Goal: Task Accomplishment & Management: Manage account settings

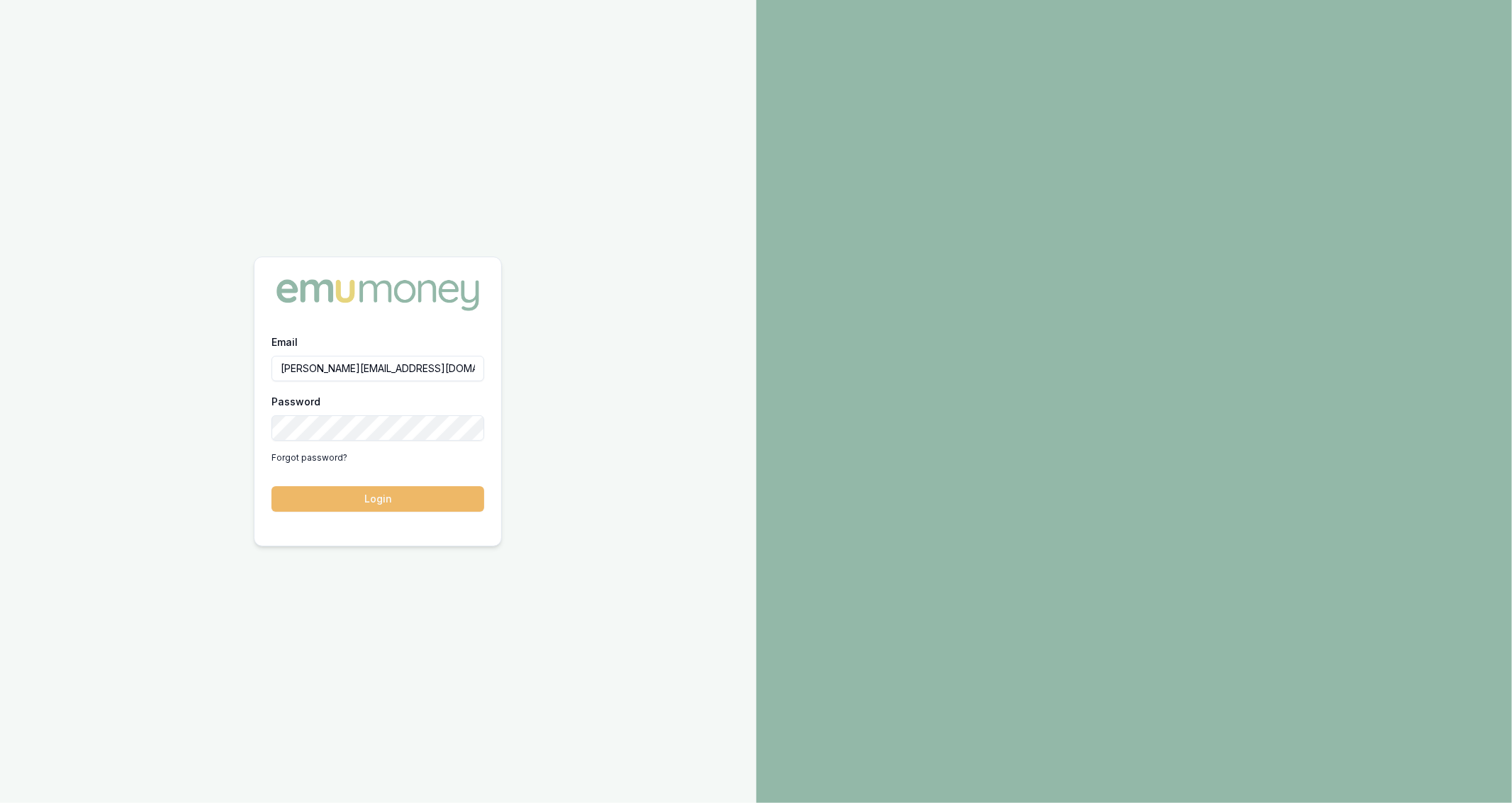
click at [431, 494] on button "Login" at bounding box center [378, 499] width 213 height 25
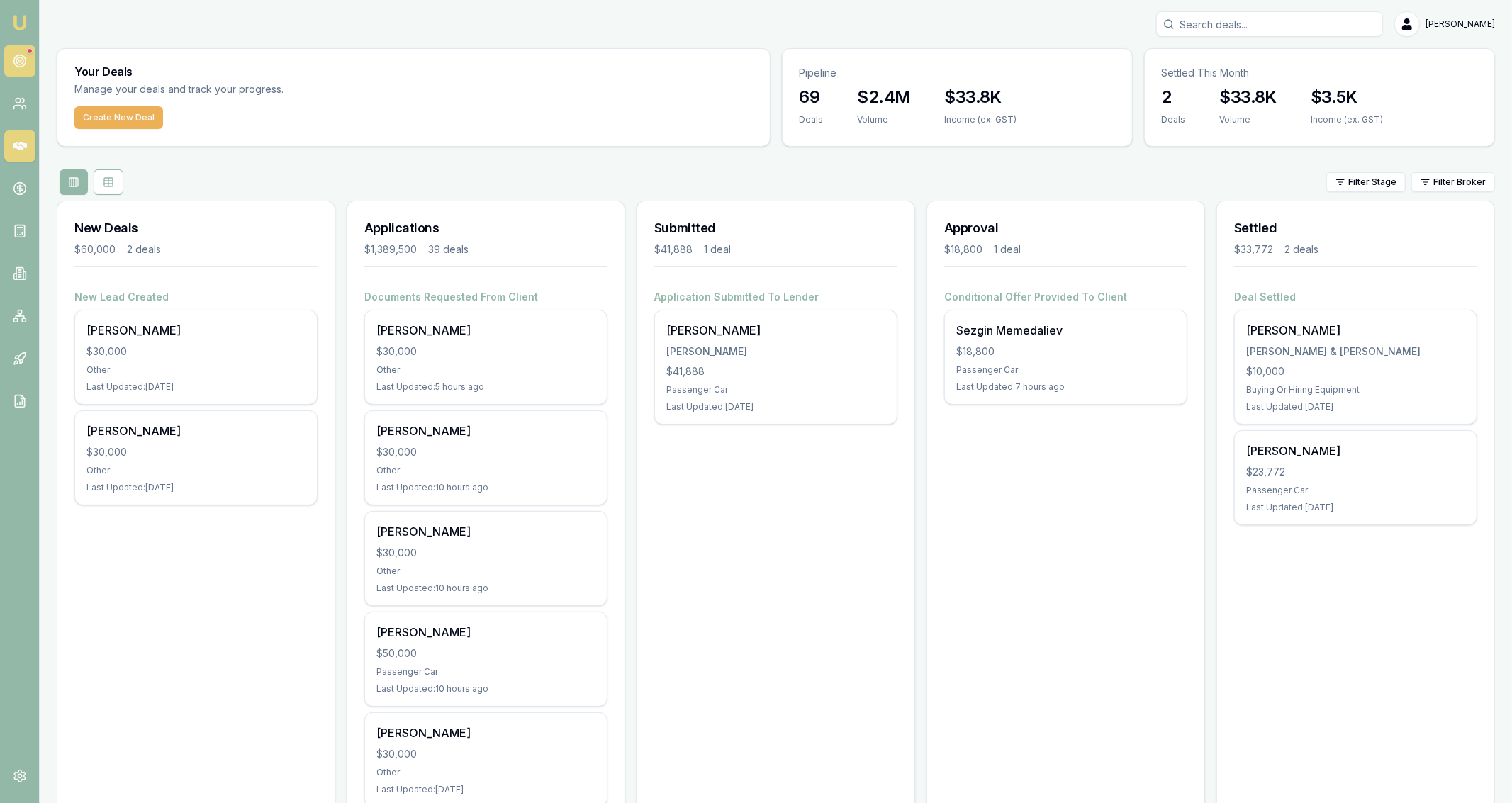
click at [13, 65] on link at bounding box center [20, 61] width 32 height 32
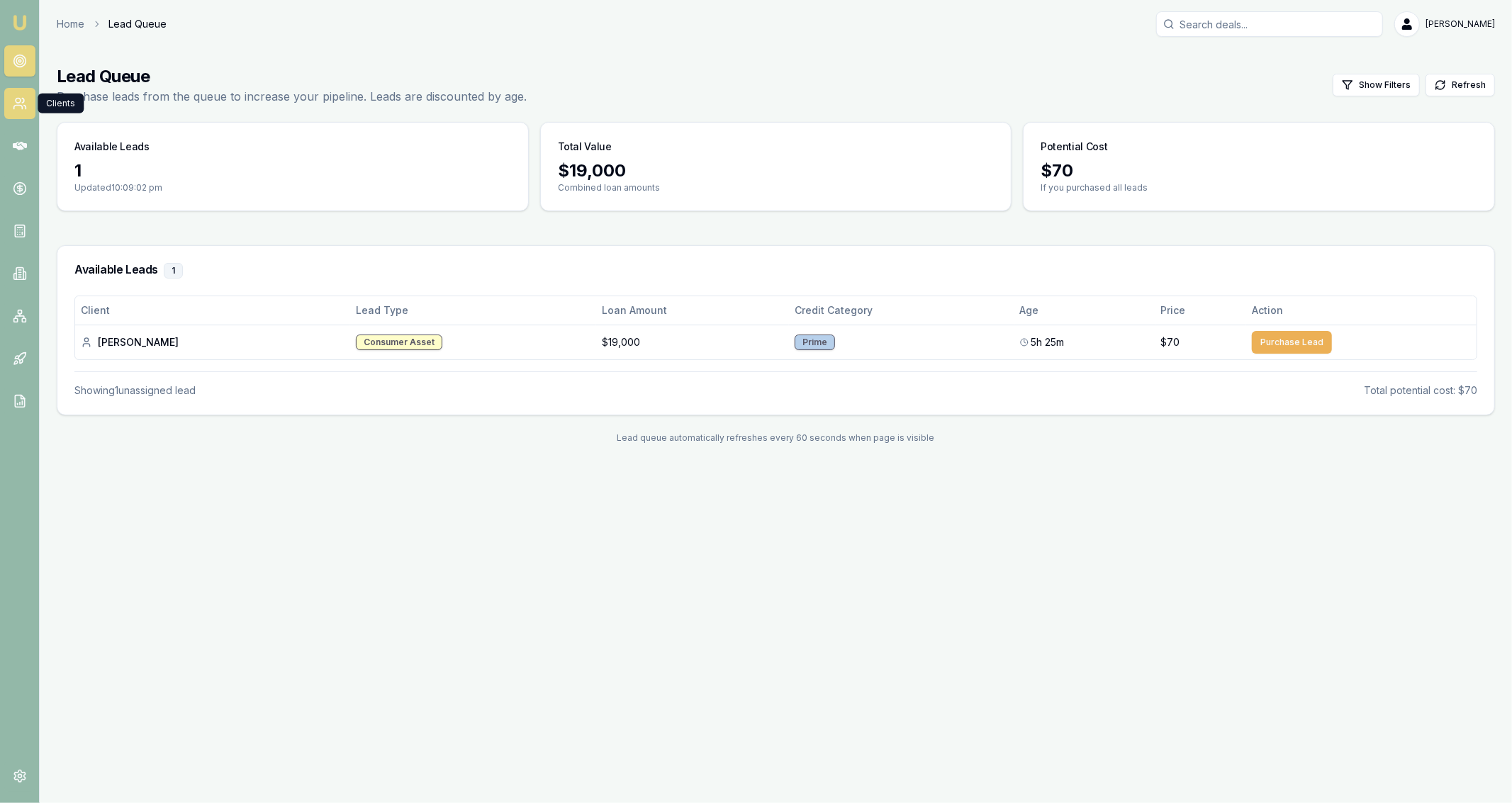
click at [24, 108] on icon at bounding box center [20, 103] width 14 height 14
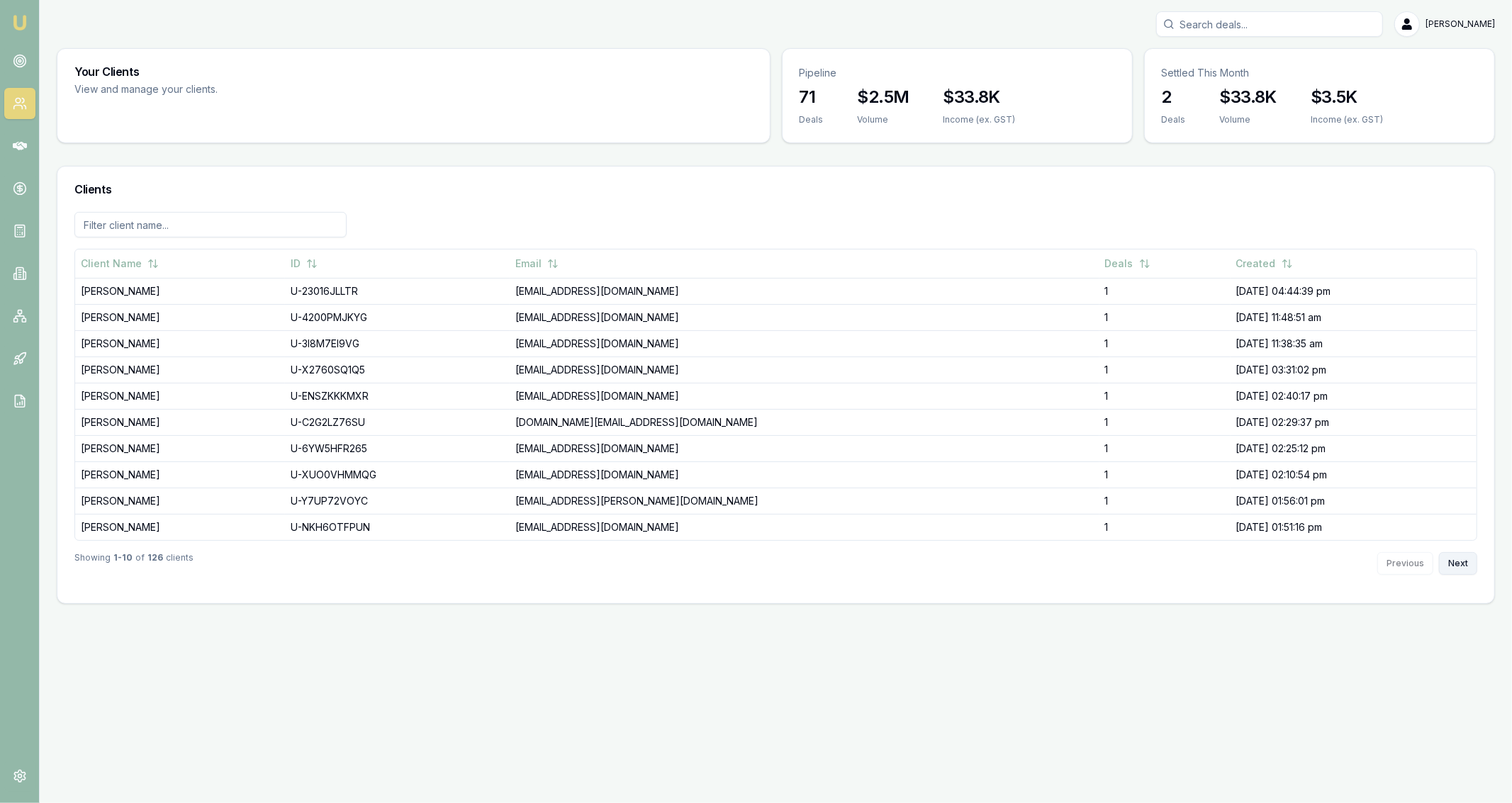
click at [1470, 561] on button "Next" at bounding box center [1459, 564] width 39 height 23
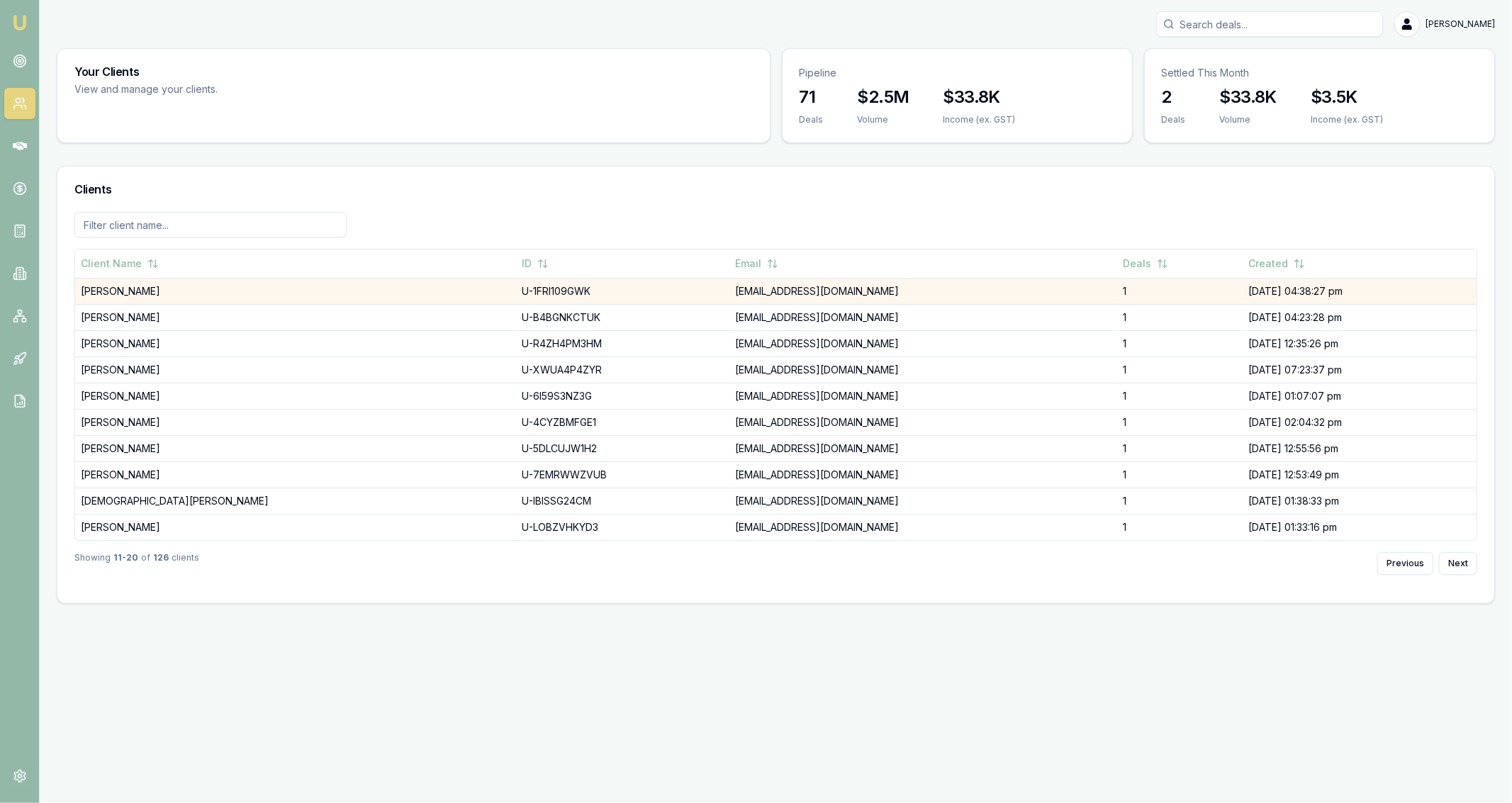
click at [761, 289] on td "jnewton272788@gmail.com" at bounding box center [923, 291] width 387 height 26
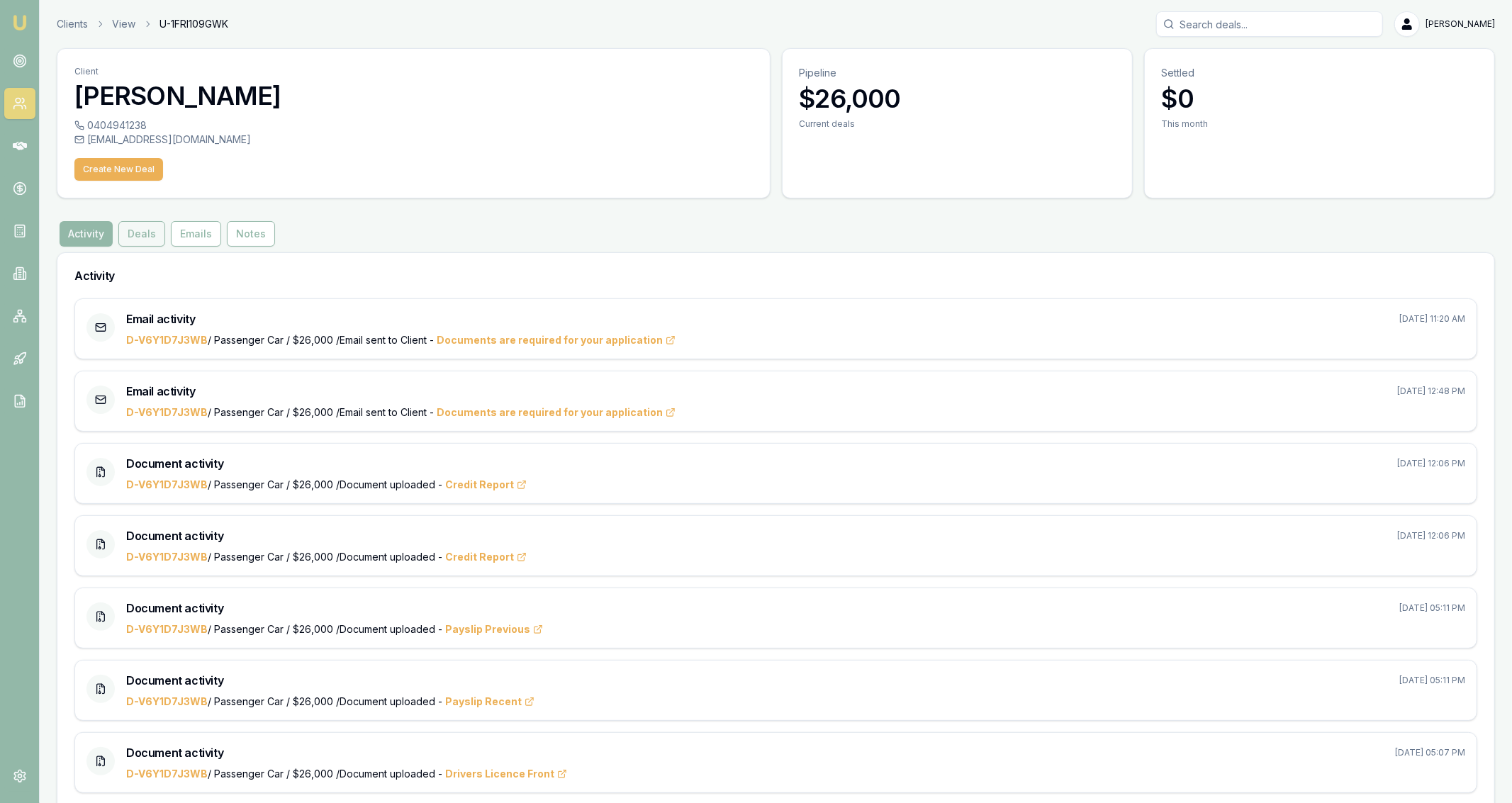
click at [153, 243] on button "Deals" at bounding box center [141, 233] width 46 height 25
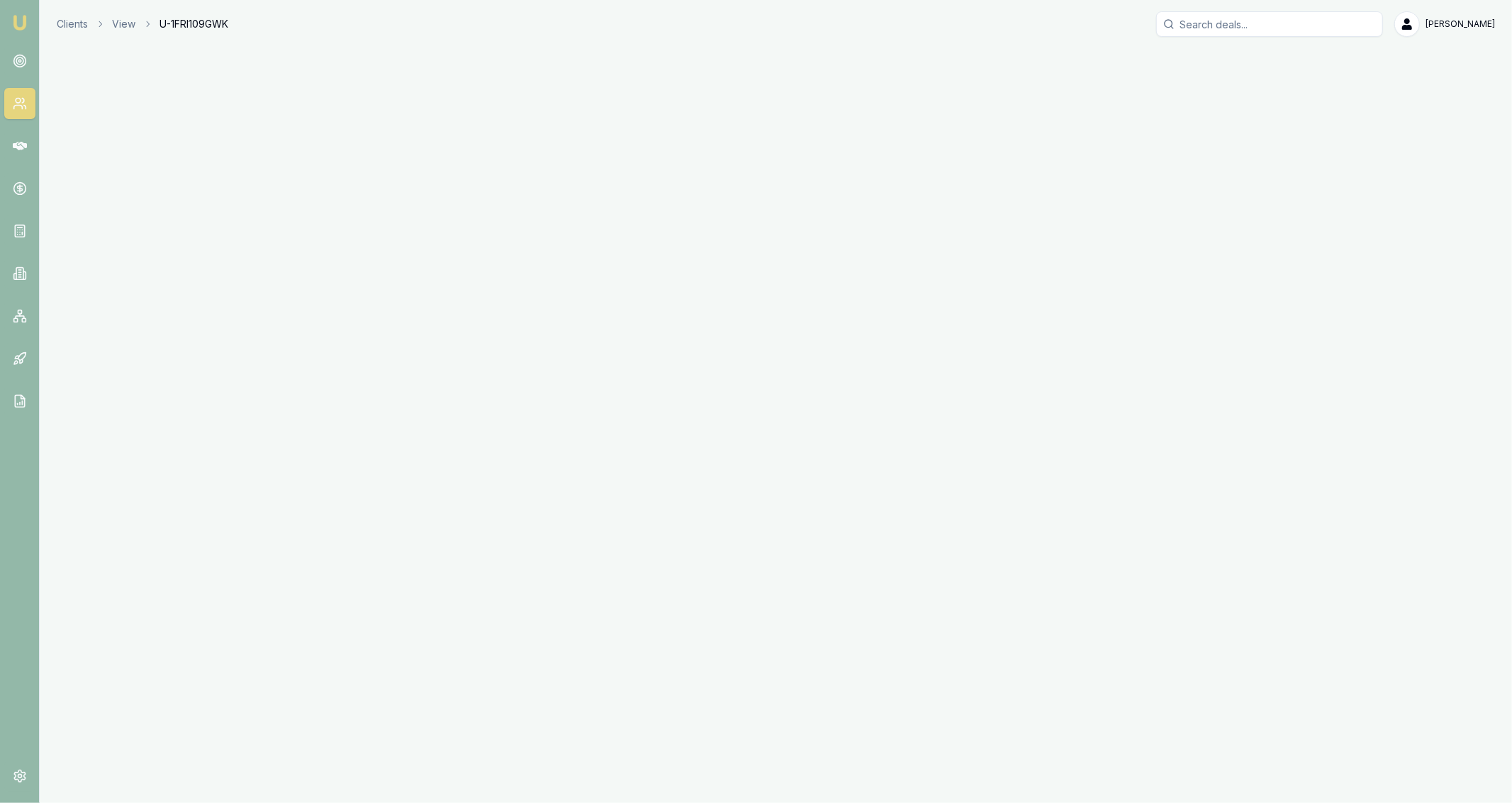
click at [132, 234] on div "Emu Broker Clients View U-1FRI109GWK Jackson Fanfulla Toggle Menu" at bounding box center [756, 402] width 1512 height 803
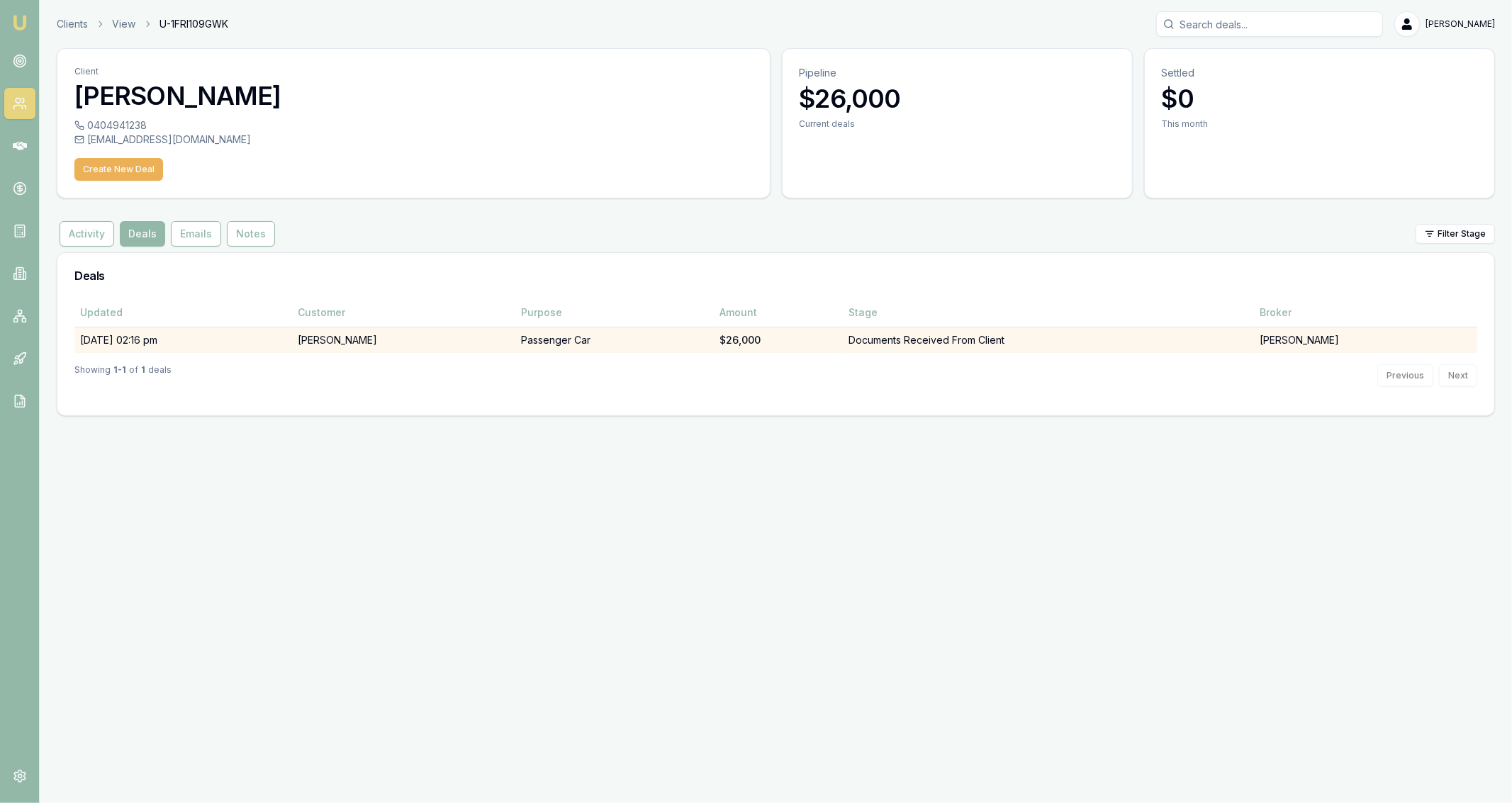
click at [264, 339] on td "21/08/25, 02:16 pm" at bounding box center [183, 340] width 217 height 26
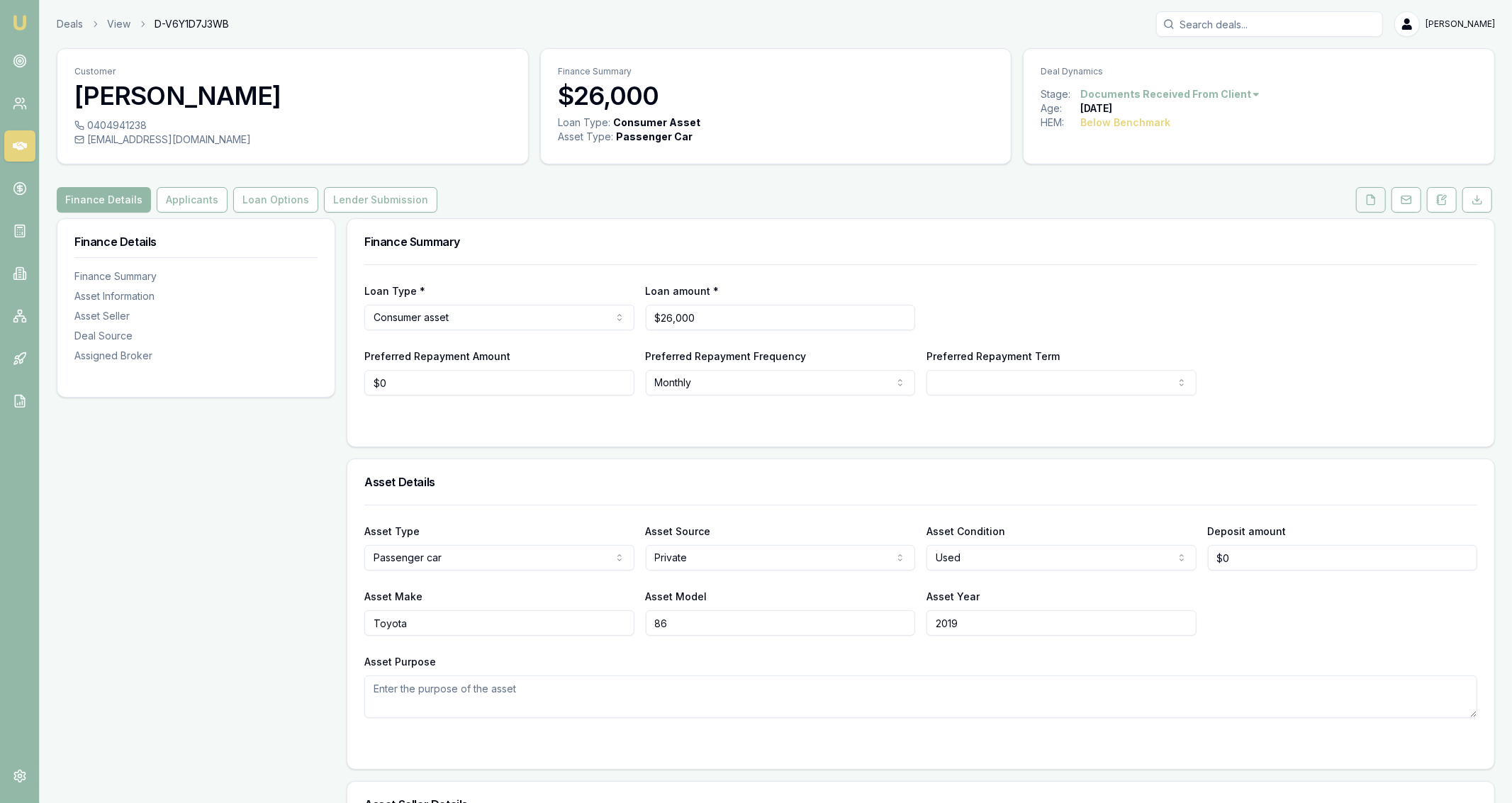
click at [1375, 211] on button at bounding box center [1371, 199] width 30 height 25
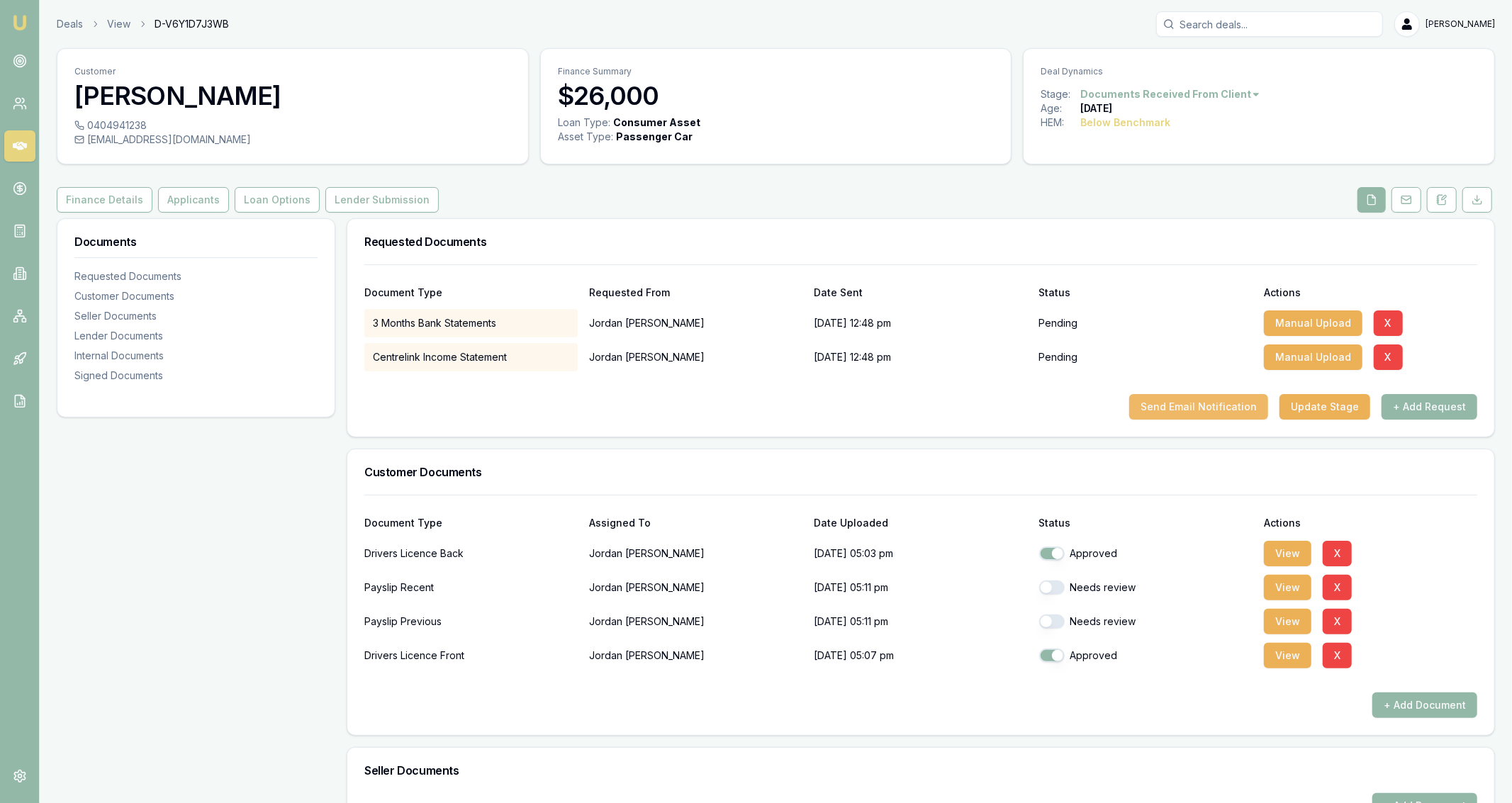
click at [1233, 406] on button "Send Email Notification" at bounding box center [1198, 407] width 138 height 25
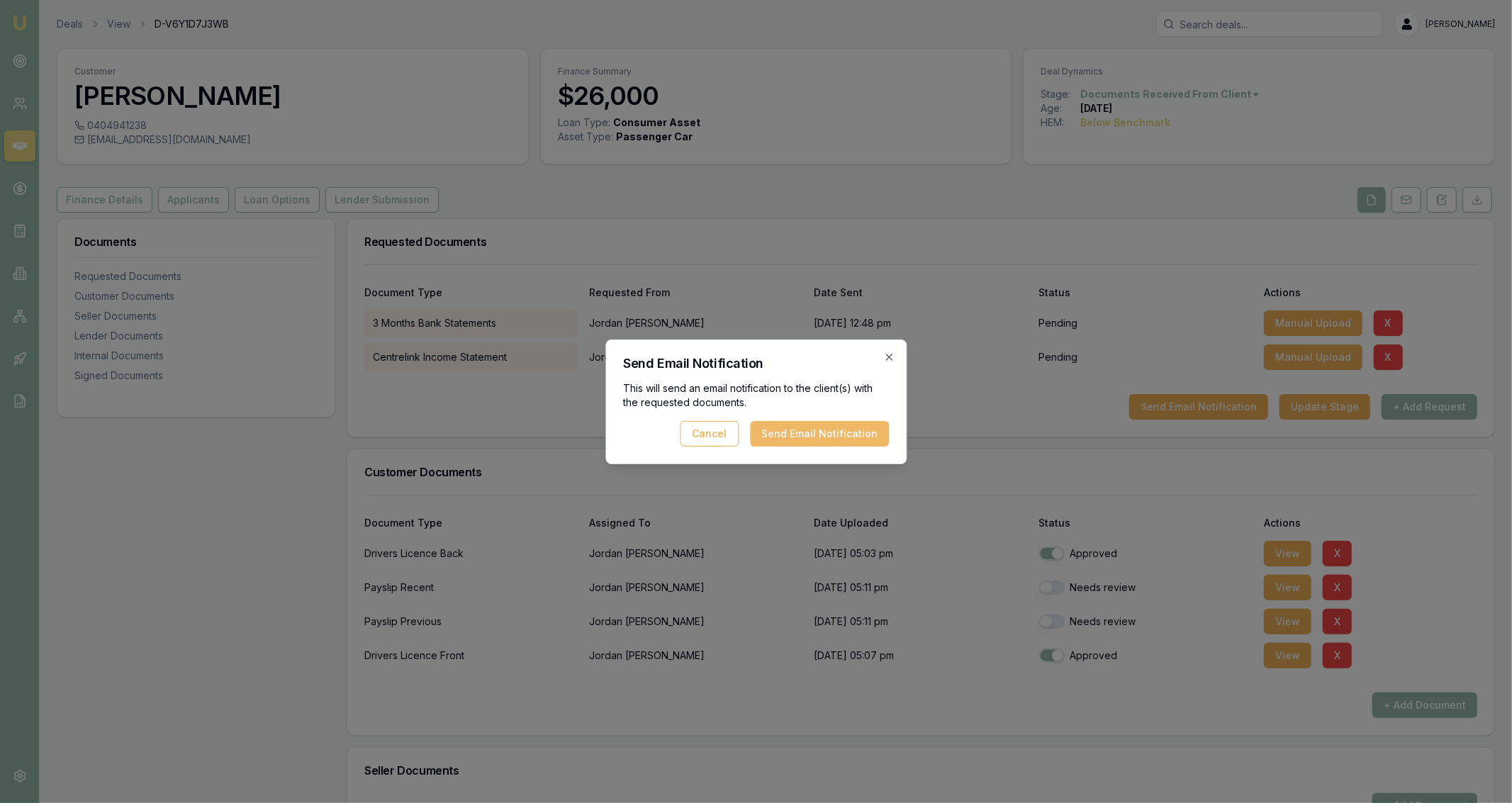
click at [856, 438] on button "Send Email Notification" at bounding box center [820, 433] width 138 height 25
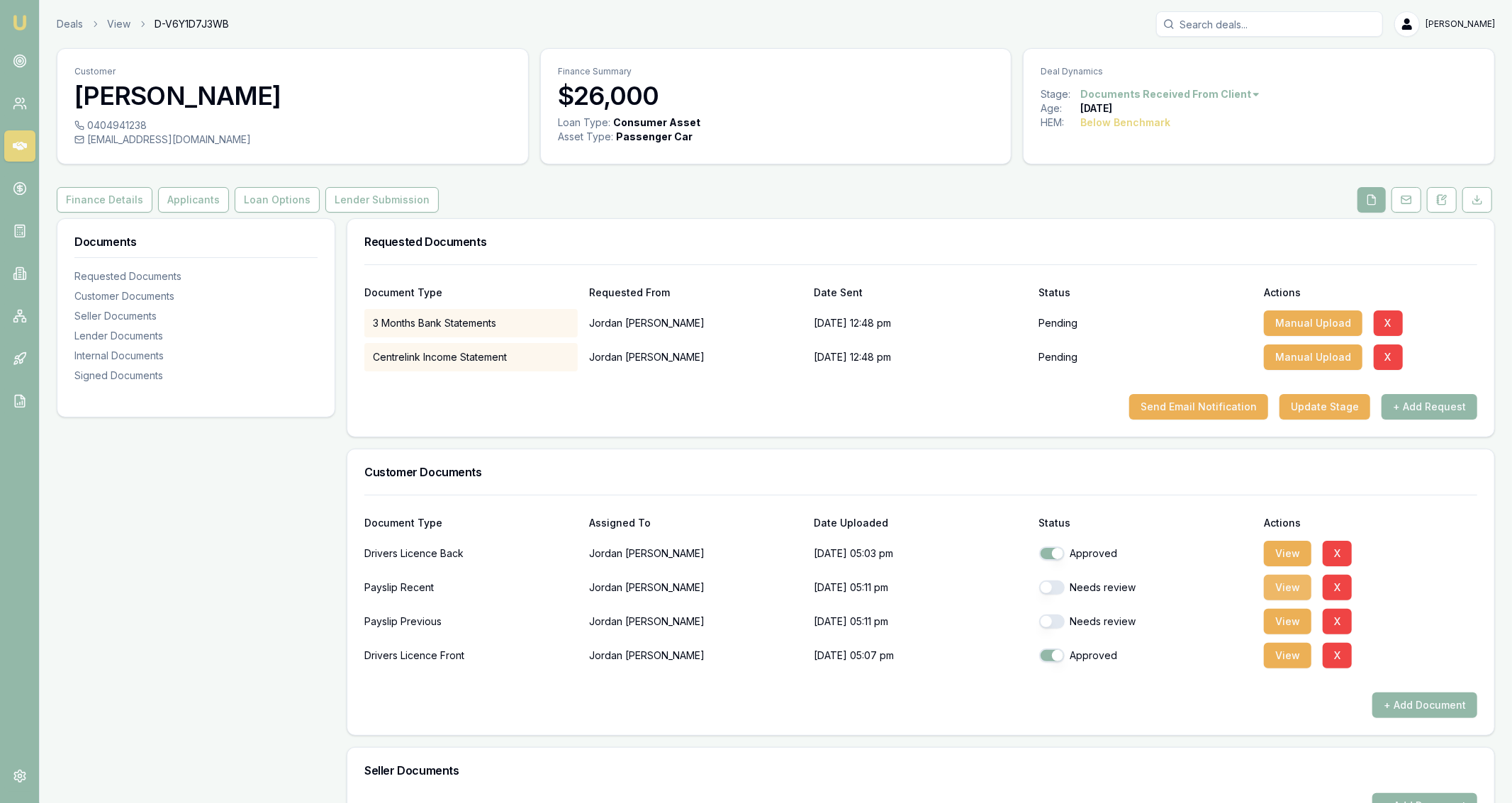
click at [1303, 591] on button "View" at bounding box center [1288, 587] width 47 height 25
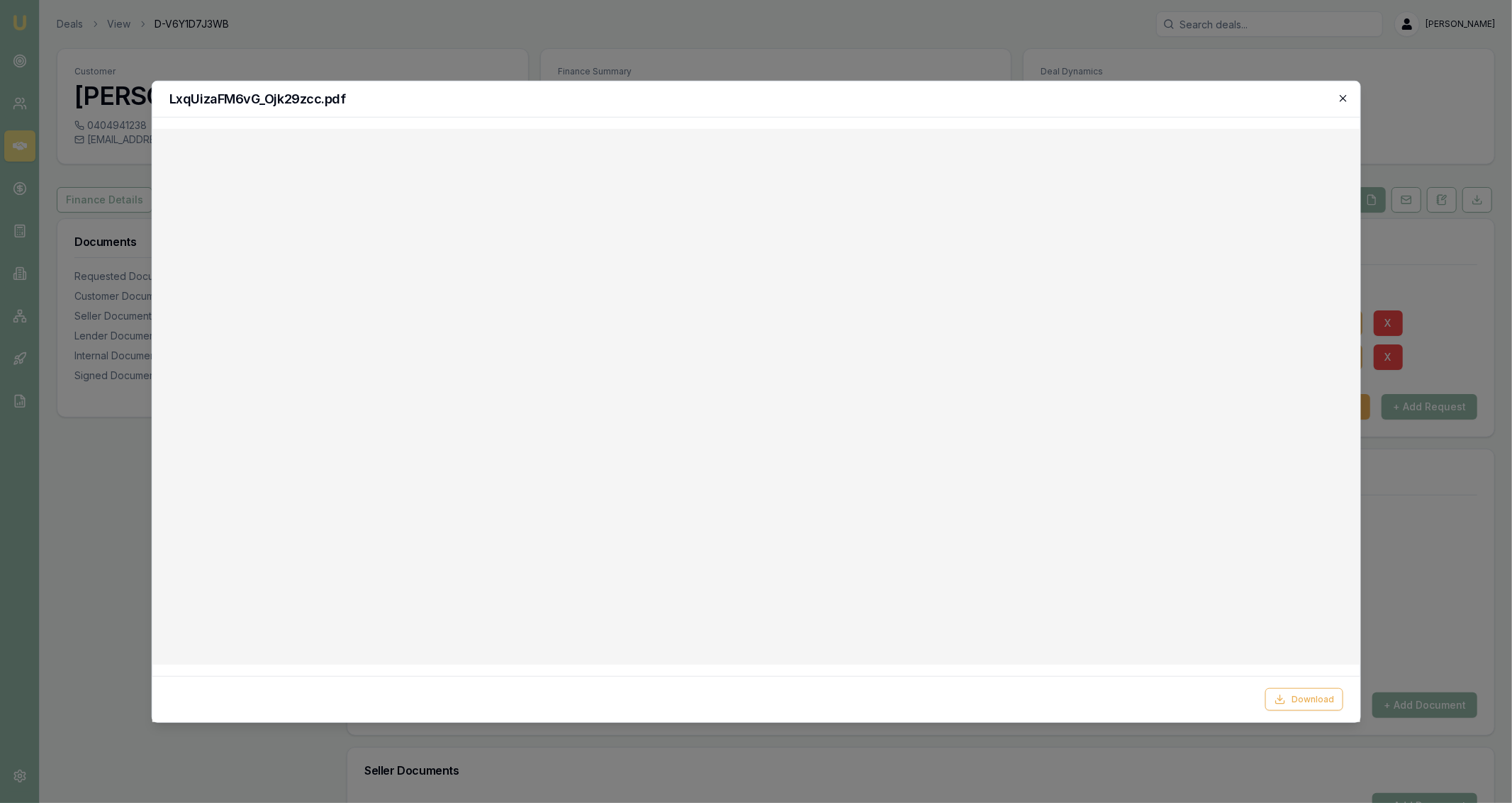
click at [1345, 98] on icon "button" at bounding box center [1343, 97] width 11 height 11
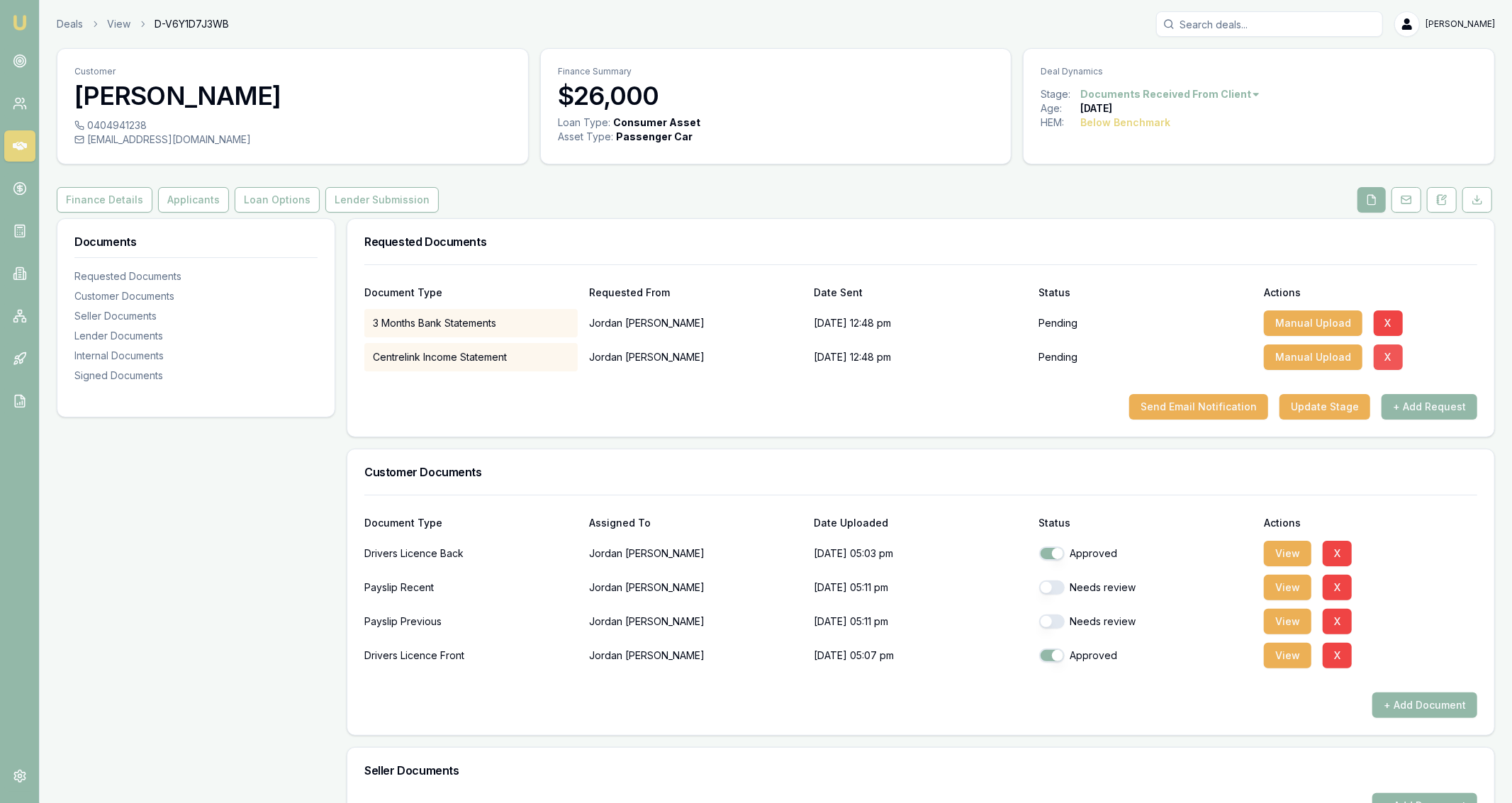
click at [1384, 359] on button "X" at bounding box center [1388, 357] width 29 height 25
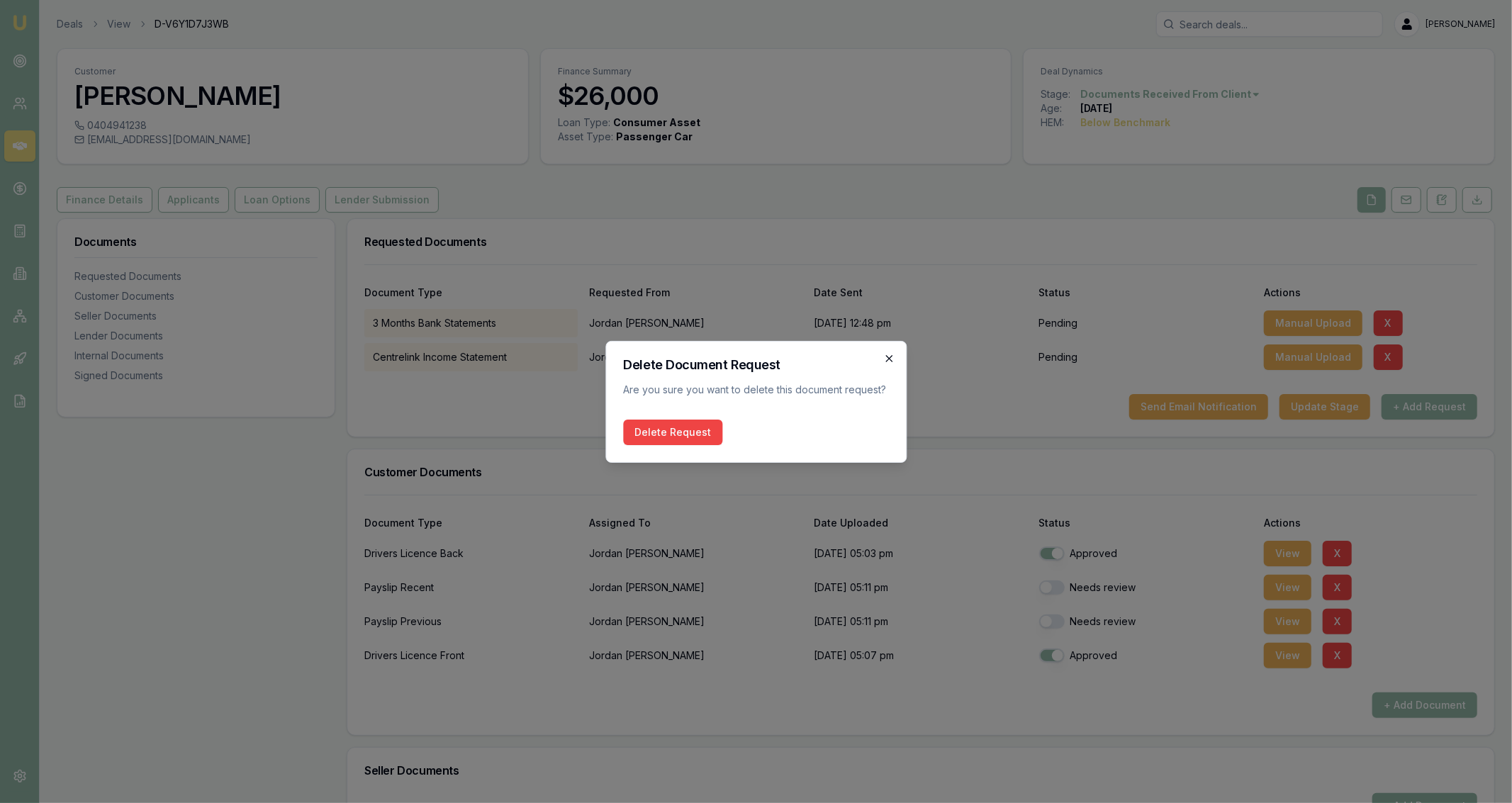
click at [888, 360] on icon "button" at bounding box center [889, 359] width 11 height 11
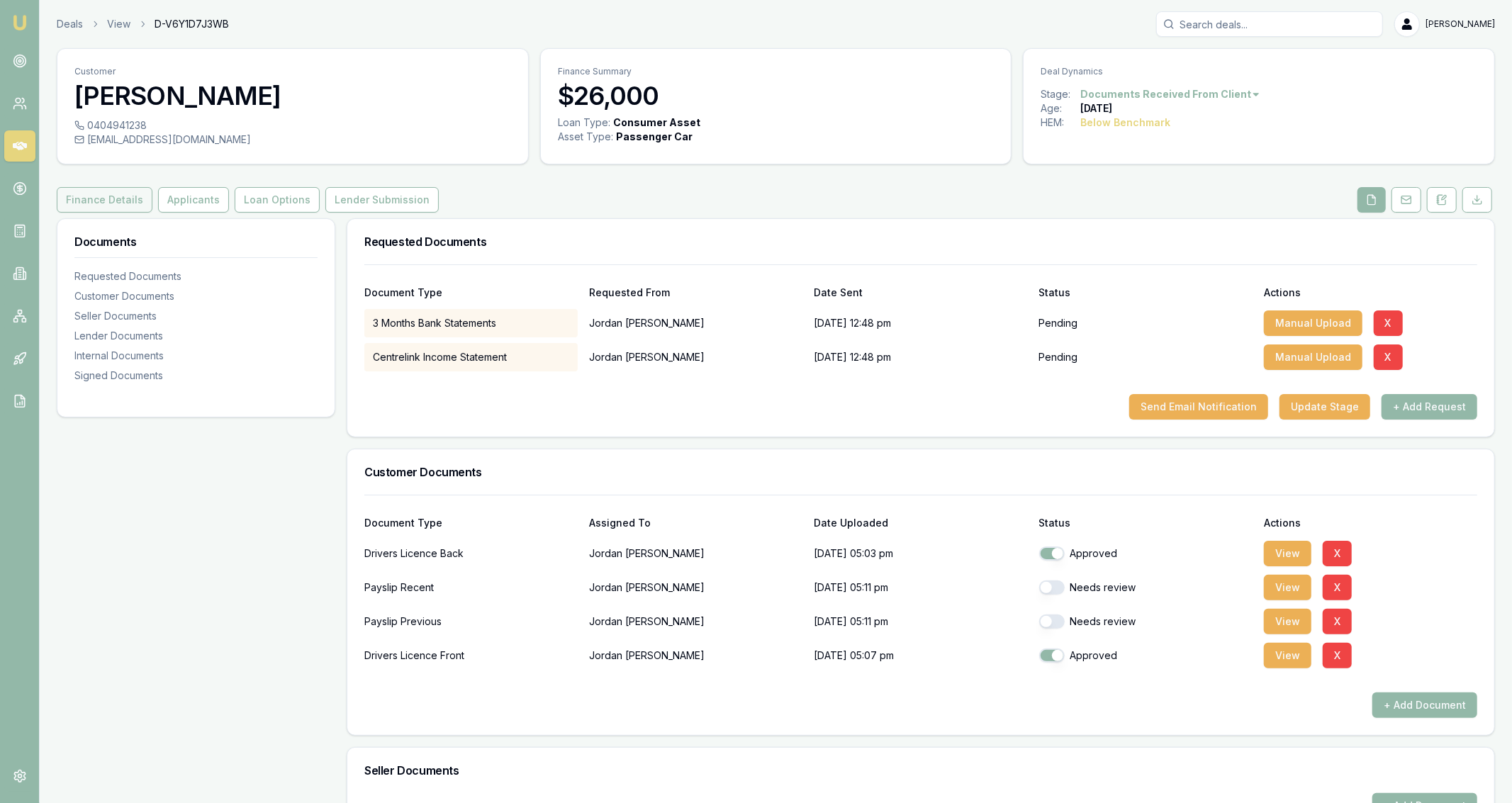
click at [105, 207] on button "Finance Details" at bounding box center [104, 199] width 96 height 25
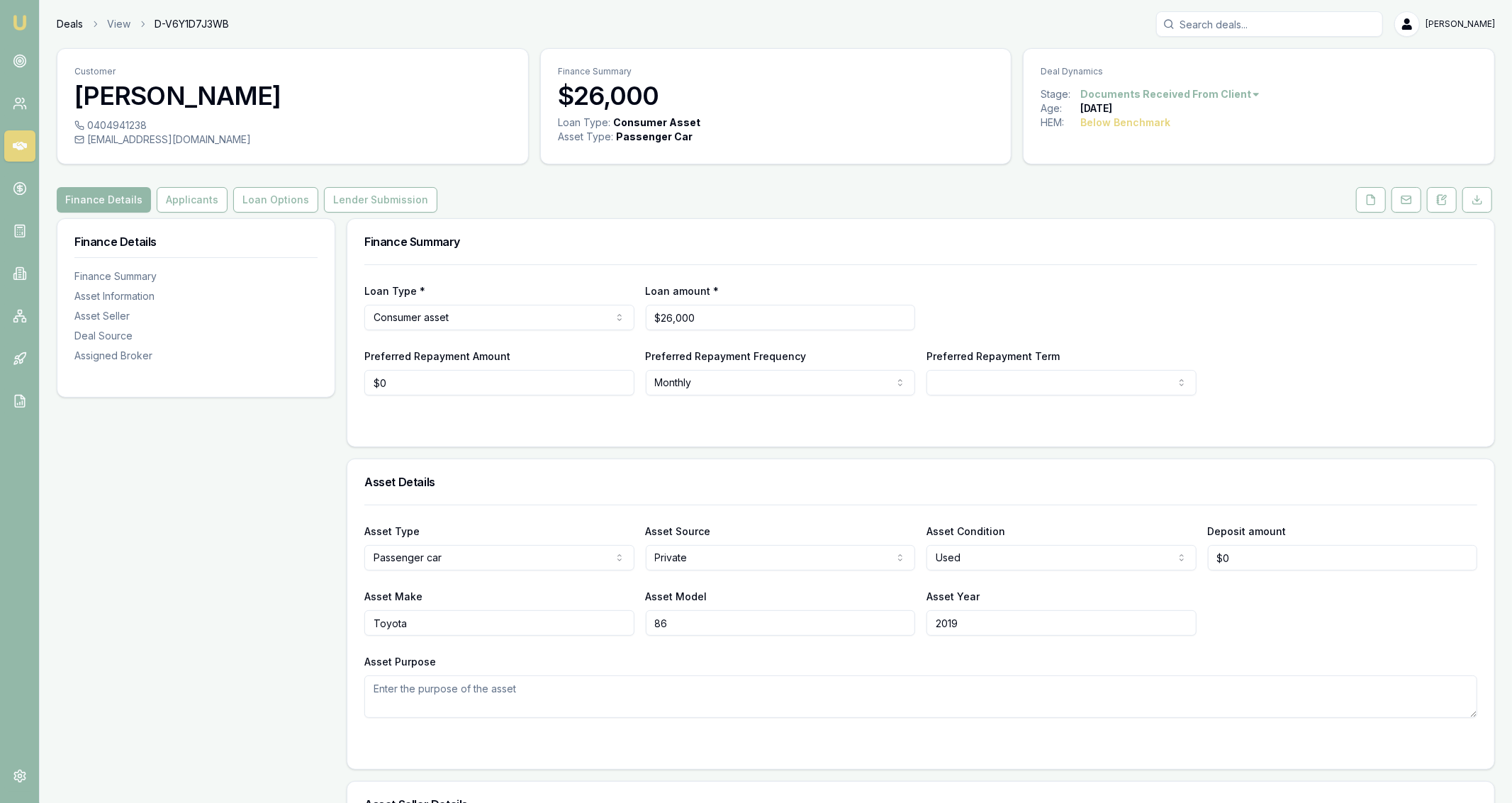
click at [69, 24] on link "Deals" at bounding box center [70, 24] width 26 height 14
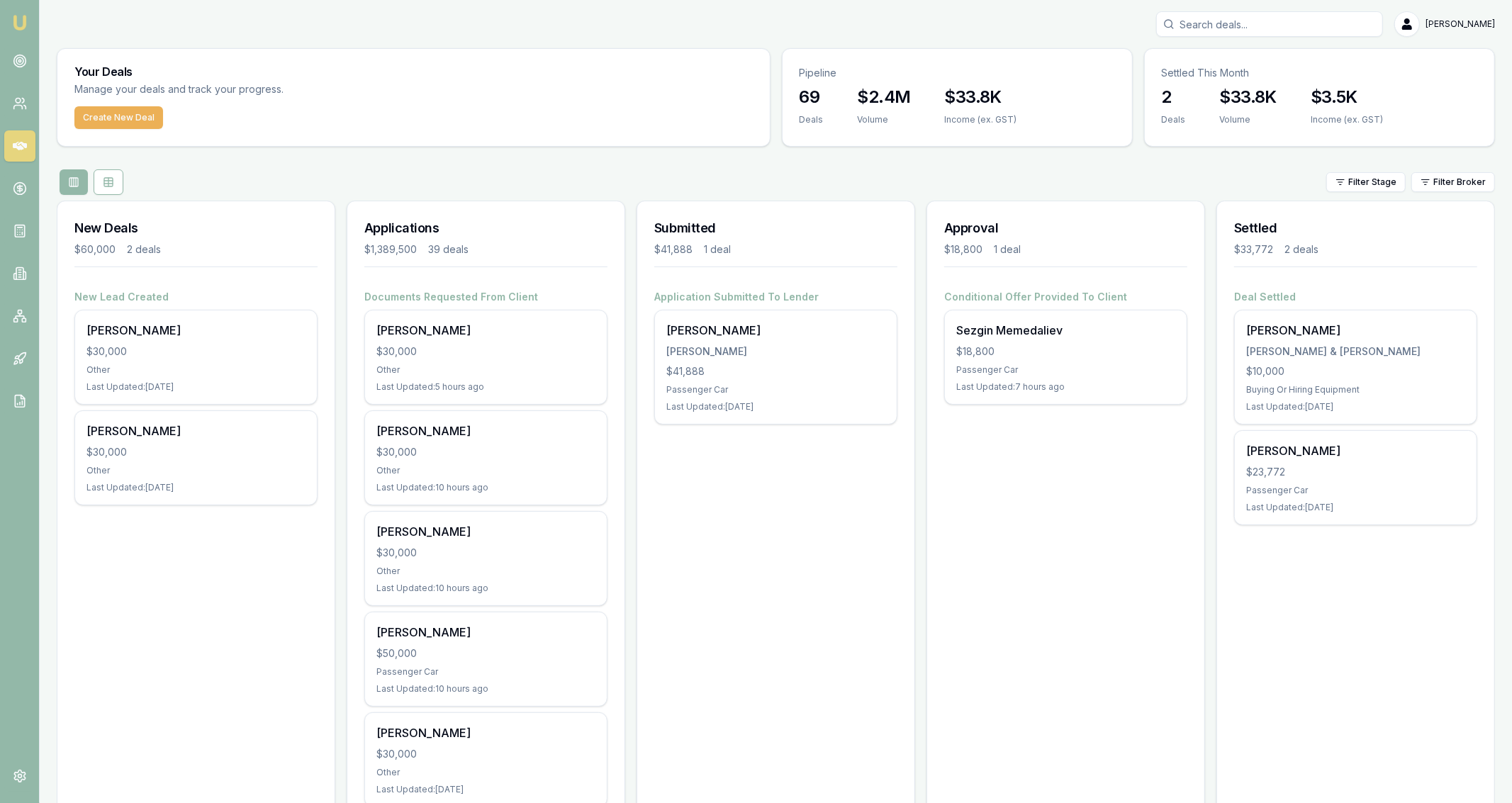
click at [12, 312] on link at bounding box center [20, 316] width 32 height 32
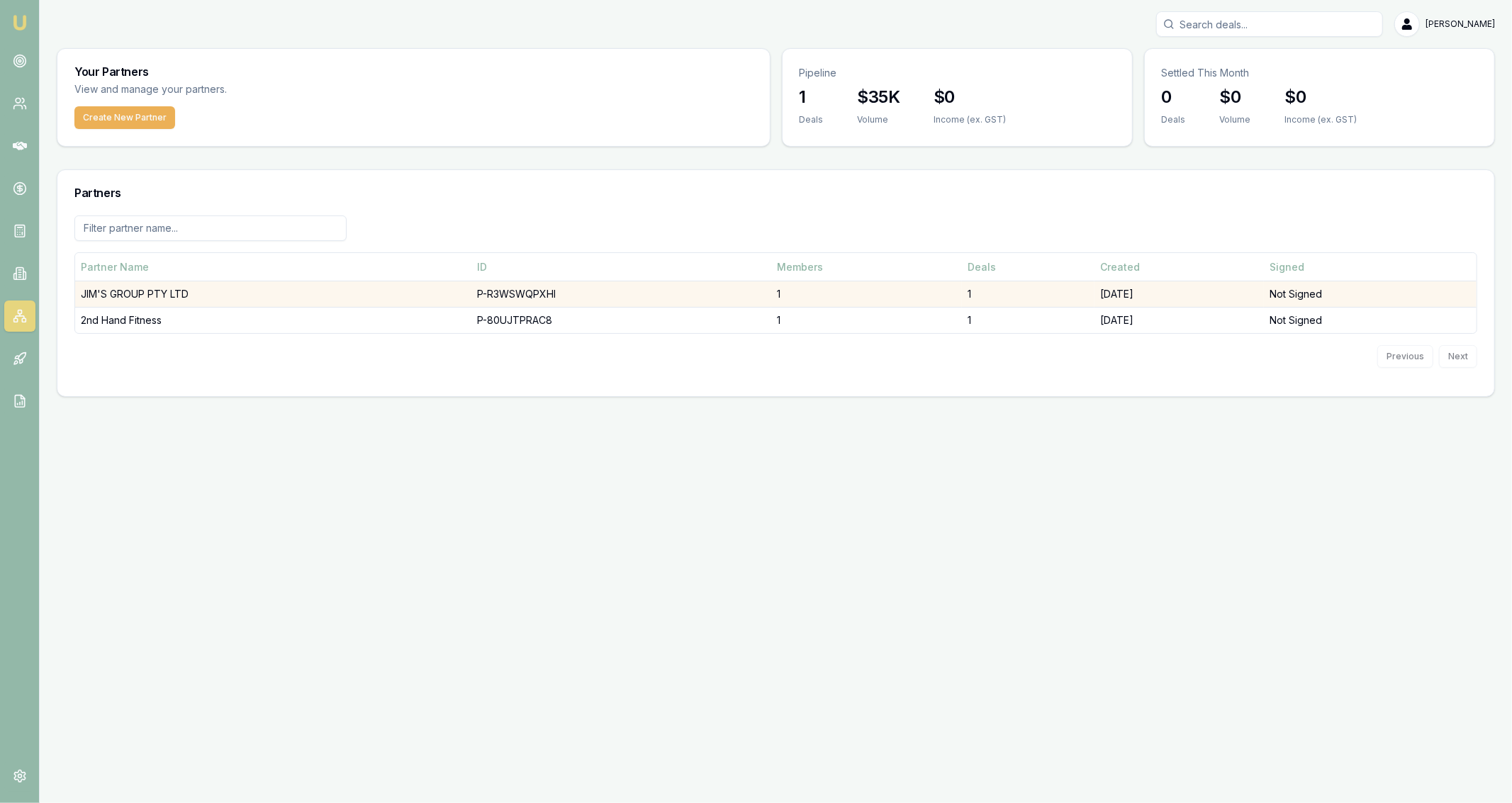
click at [409, 301] on td "JIM'S GROUP PTY LTD" at bounding box center [273, 295] width 396 height 26
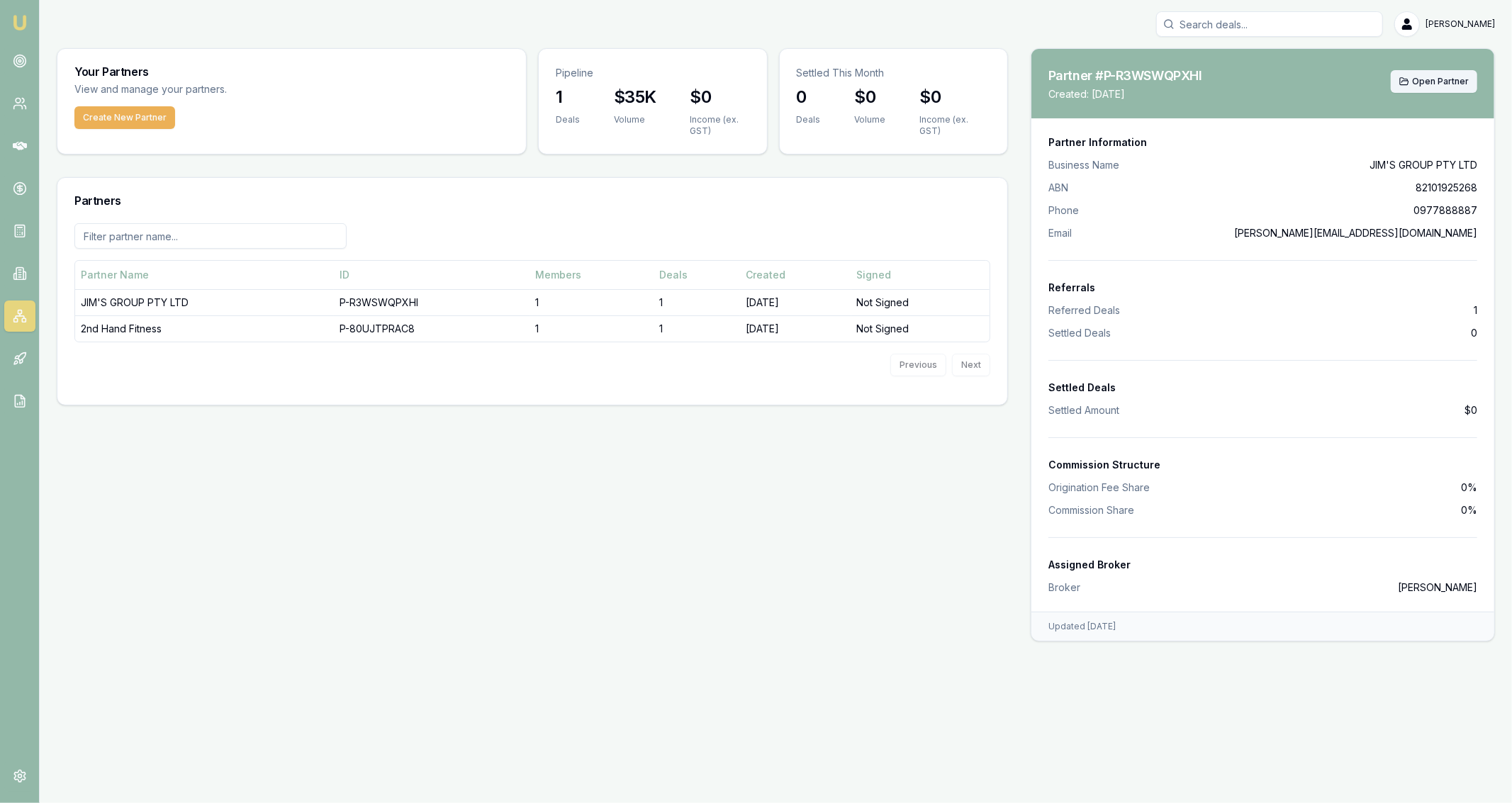
click at [1445, 82] on span "Open Partner" at bounding box center [1440, 82] width 57 height 11
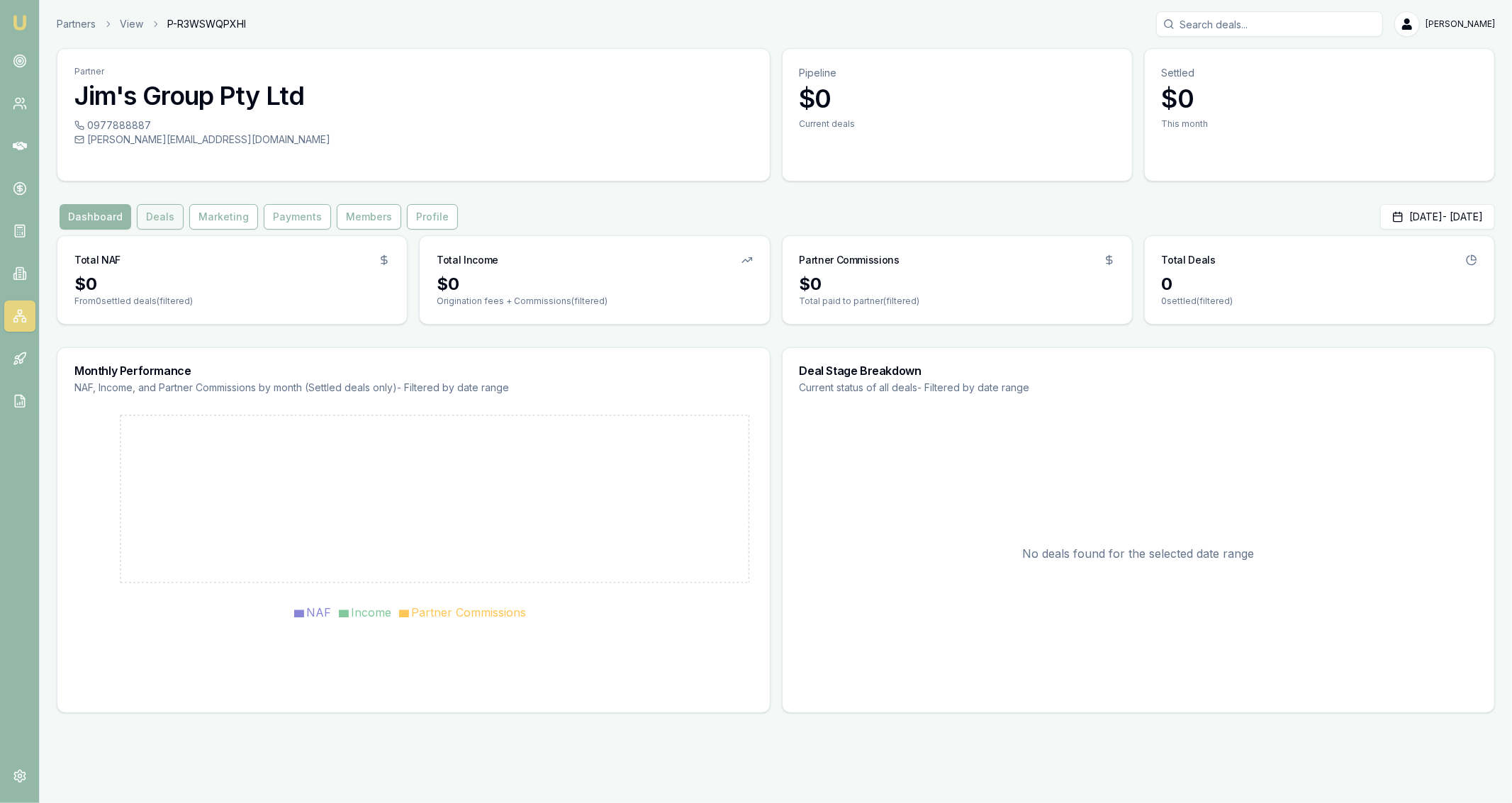
click at [157, 215] on button "Deals" at bounding box center [160, 217] width 46 height 25
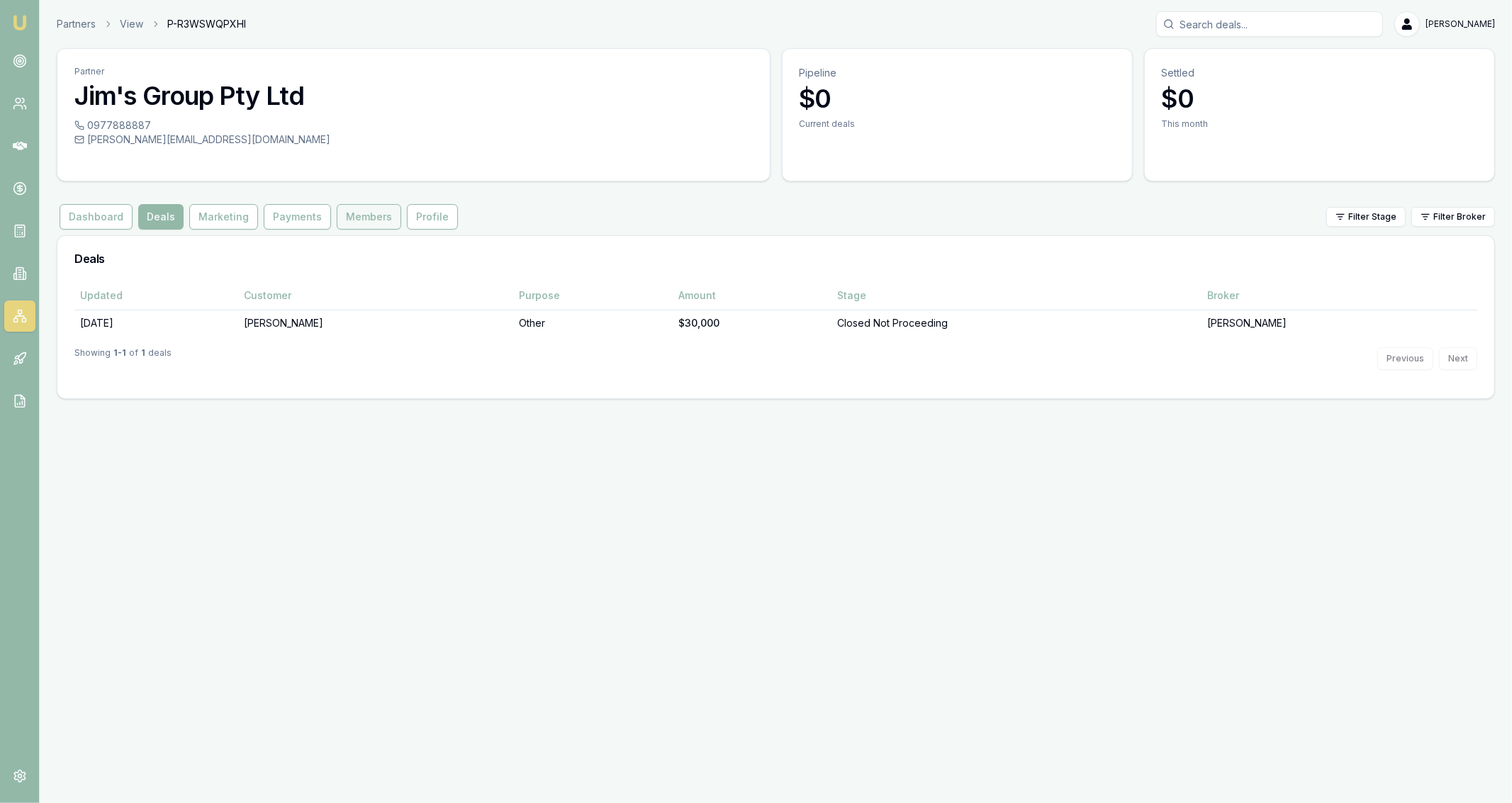
click at [376, 220] on button "Members" at bounding box center [369, 217] width 65 height 25
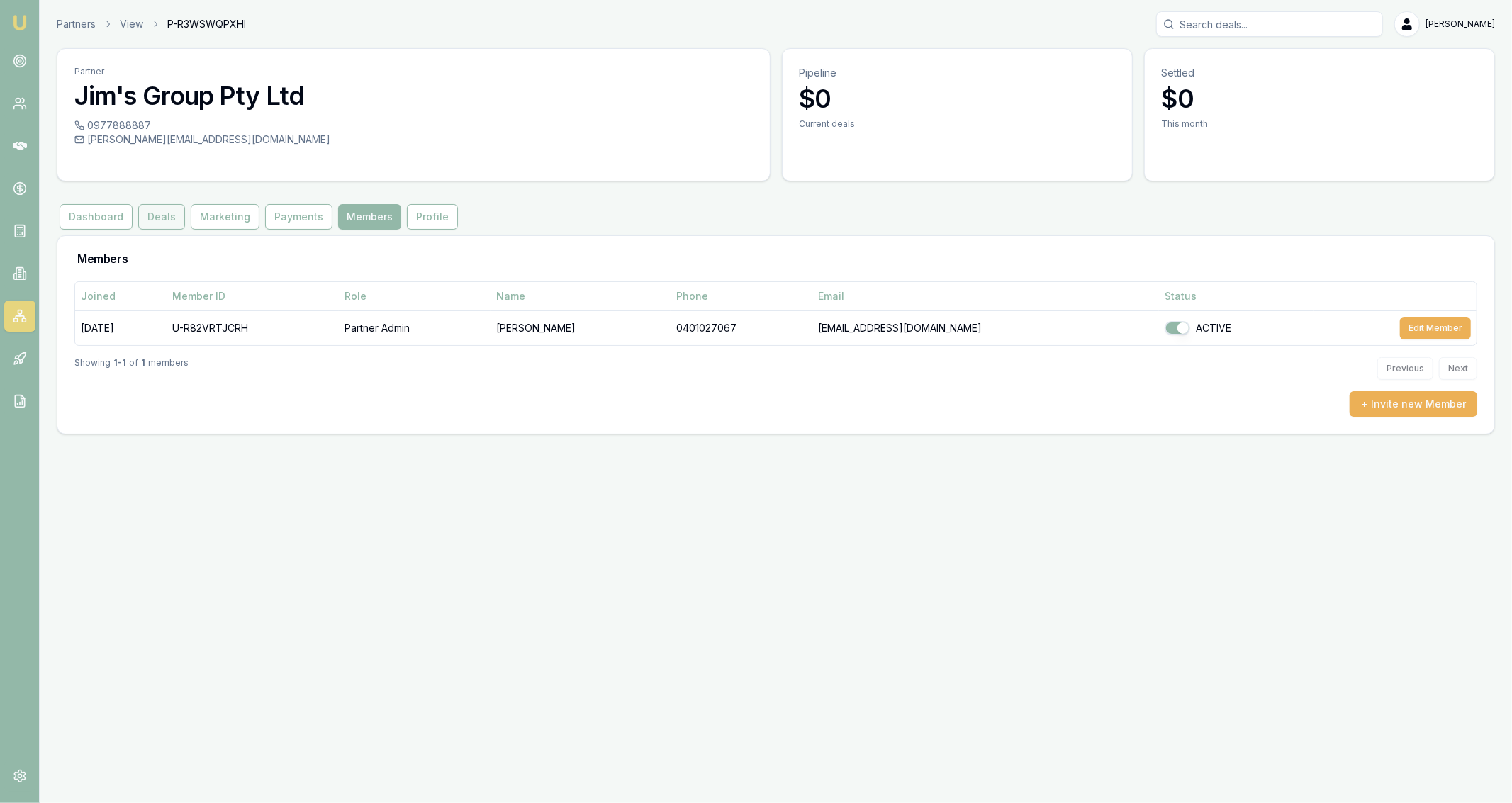
click at [168, 222] on button "Deals" at bounding box center [161, 217] width 46 height 25
